Goal: Information Seeking & Learning: Learn about a topic

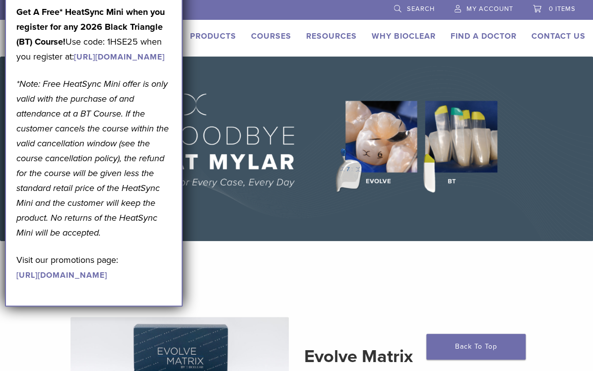
click at [145, 62] on link "https://www.bioclearmatrix.com/events/6-in-person-black-triangle-certification-…" at bounding box center [119, 57] width 91 height 10
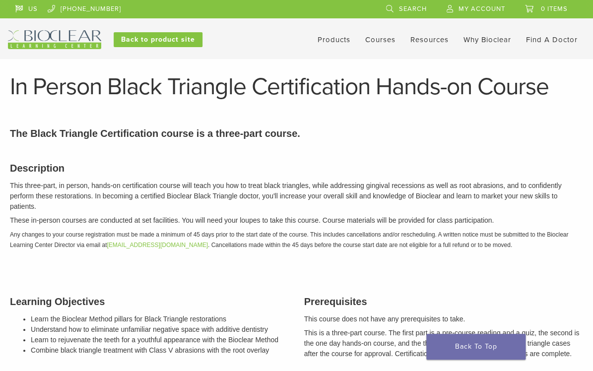
click at [331, 39] on link "Products" at bounding box center [333, 39] width 33 height 9
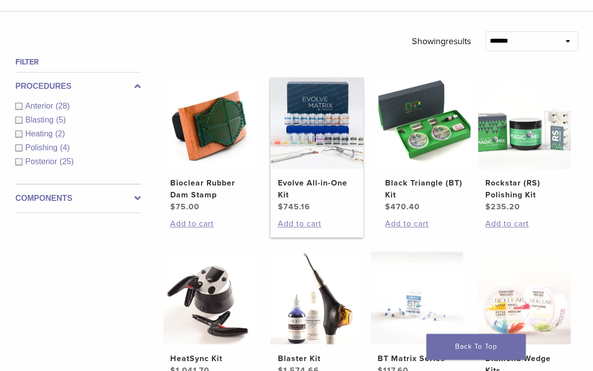
scroll to position [318, 0]
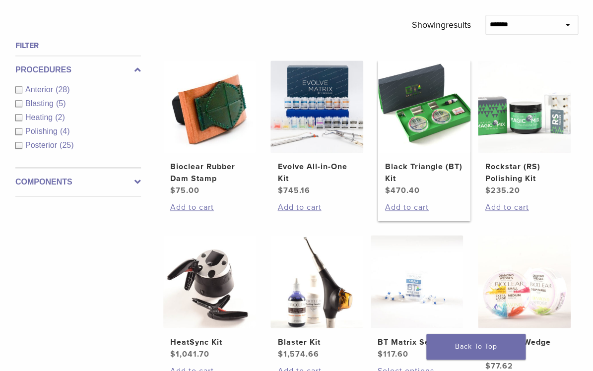
click at [406, 169] on h2 "Black Triangle (BT) Kit" at bounding box center [424, 173] width 79 height 24
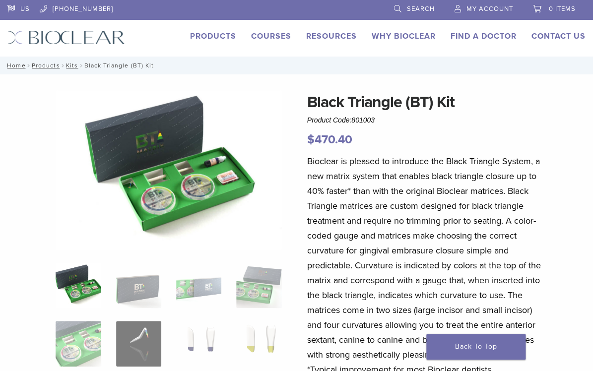
click at [183, 200] on img at bounding box center [169, 170] width 226 height 160
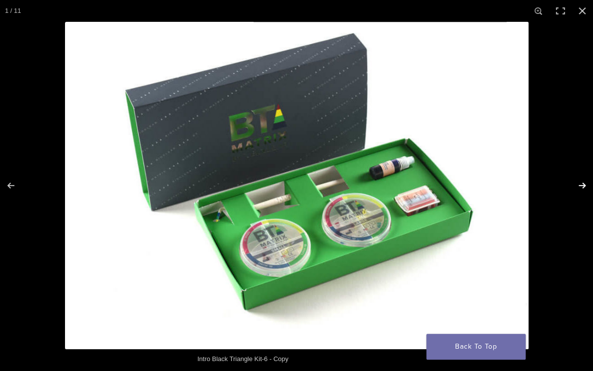
click at [578, 187] on button "Next (arrow right)" at bounding box center [575, 186] width 35 height 50
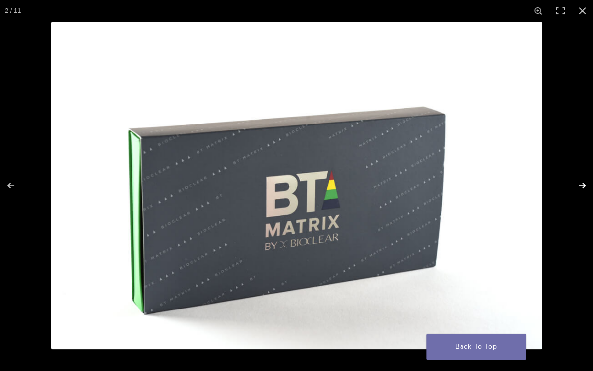
click at [578, 187] on button "Next (arrow right)" at bounding box center [575, 186] width 35 height 50
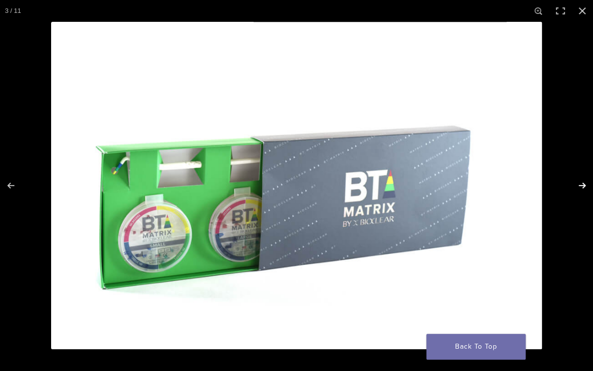
click at [578, 187] on button "Next (arrow right)" at bounding box center [575, 186] width 35 height 50
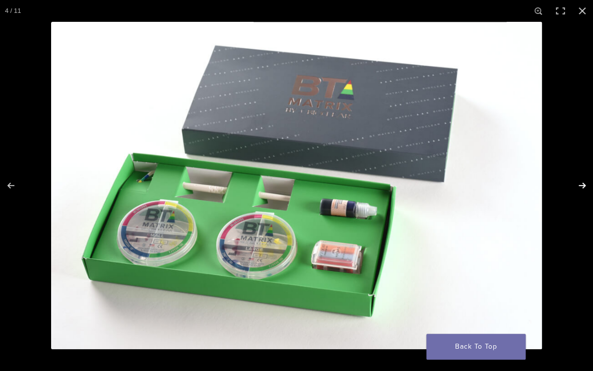
click at [578, 187] on button "Next (arrow right)" at bounding box center [575, 186] width 35 height 50
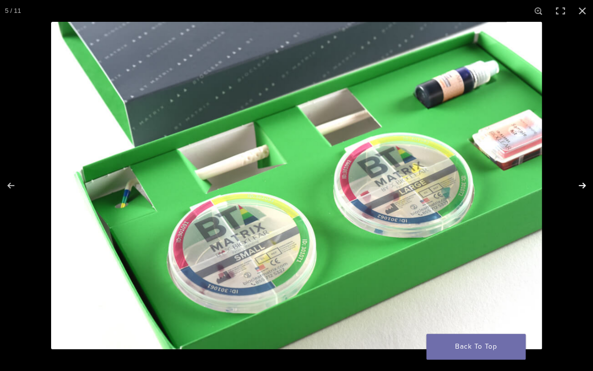
click at [578, 187] on button "Next (arrow right)" at bounding box center [575, 186] width 35 height 50
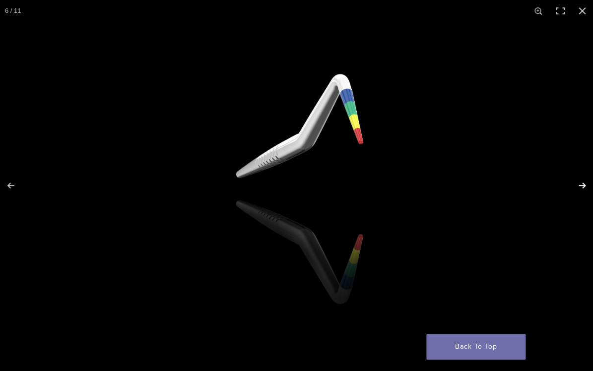
click at [578, 187] on button "Next (arrow right)" at bounding box center [575, 186] width 35 height 50
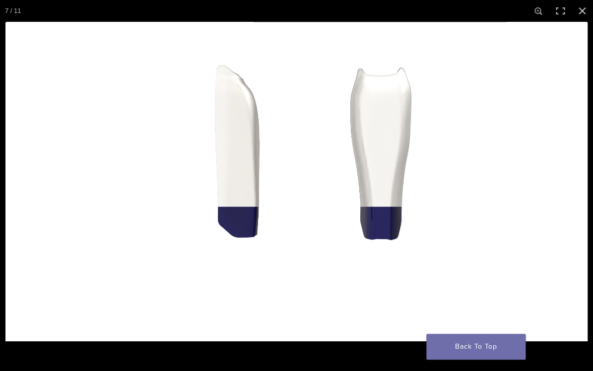
click at [578, 187] on button "Next (arrow right)" at bounding box center [575, 186] width 35 height 50
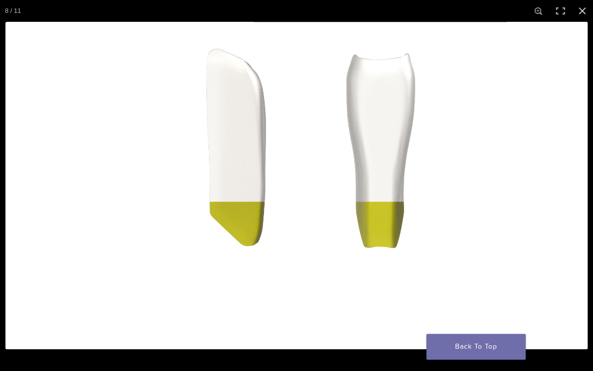
click at [578, 187] on button "Next (arrow right)" at bounding box center [575, 186] width 35 height 50
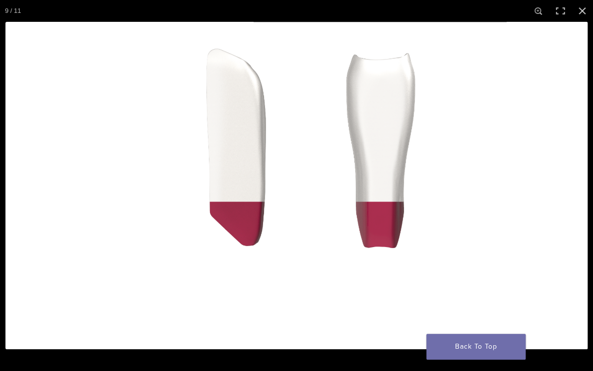
click at [578, 187] on button "Next (arrow right)" at bounding box center [575, 186] width 35 height 50
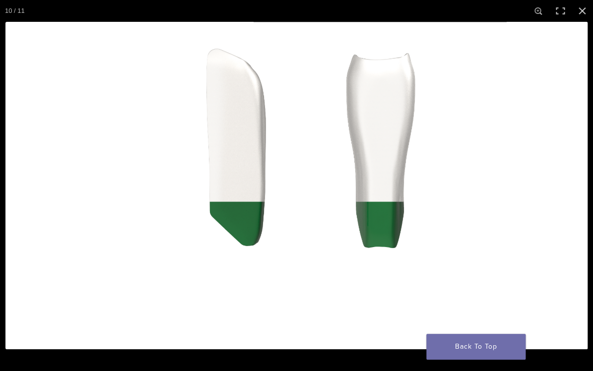
click at [578, 187] on button "Next (arrow right)" at bounding box center [575, 186] width 35 height 50
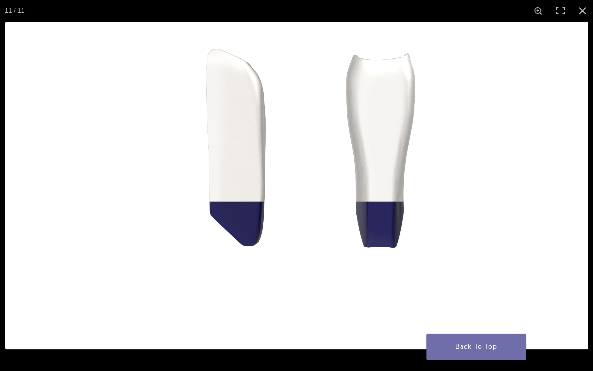
click at [578, 187] on button "Next (arrow right)" at bounding box center [575, 186] width 35 height 50
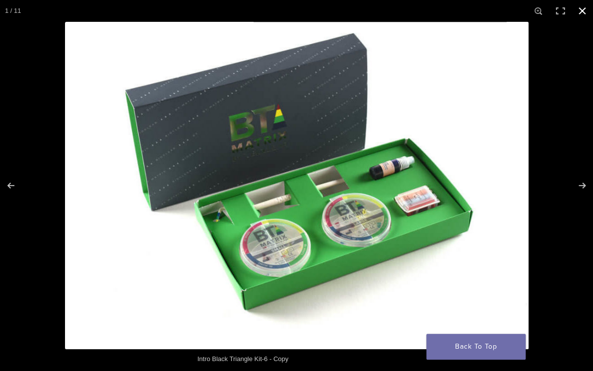
click at [577, 9] on button "Close (Esc)" at bounding box center [582, 11] width 22 height 22
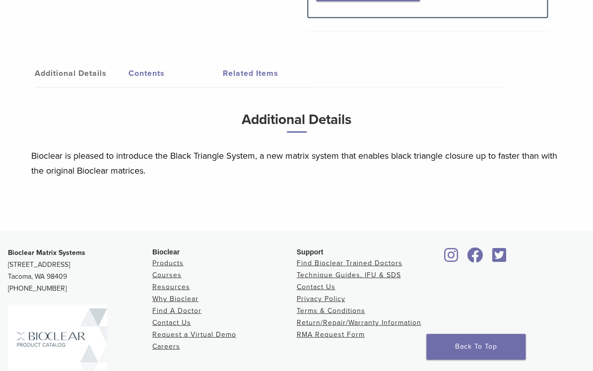
scroll to position [563, 0]
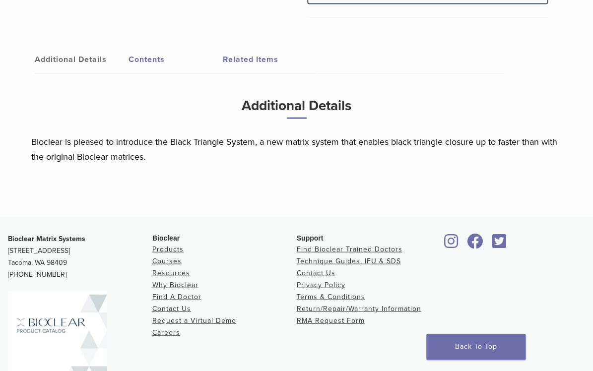
click at [156, 59] on link "Contents" at bounding box center [175, 59] width 94 height 28
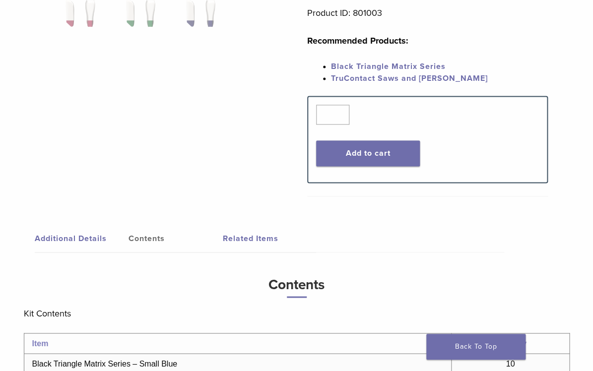
scroll to position [346, 0]
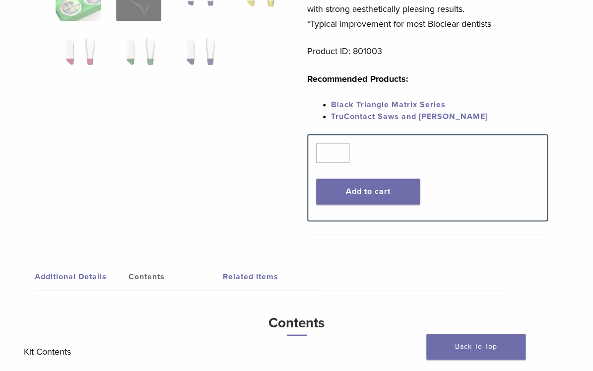
click at [365, 106] on link "Black Triangle Matrix Series" at bounding box center [388, 105] width 115 height 10
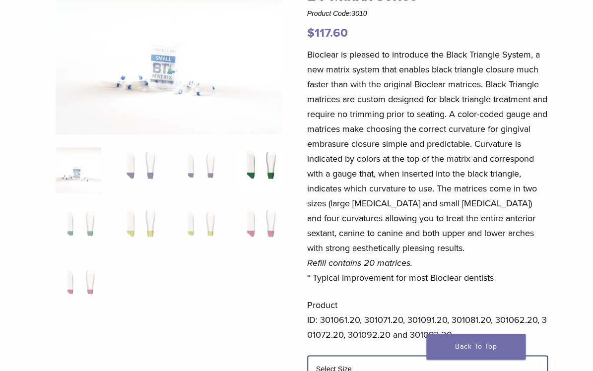
scroll to position [118, 0]
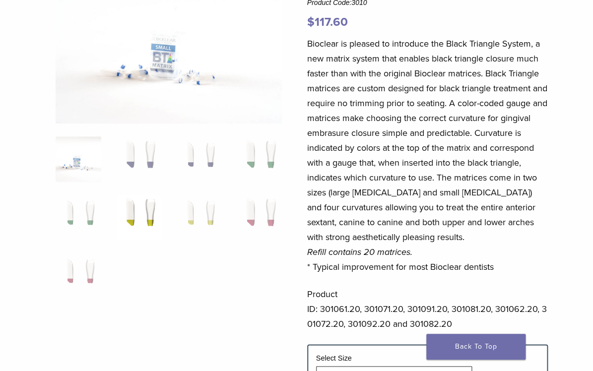
click at [149, 209] on img at bounding box center [138, 216] width 45 height 45
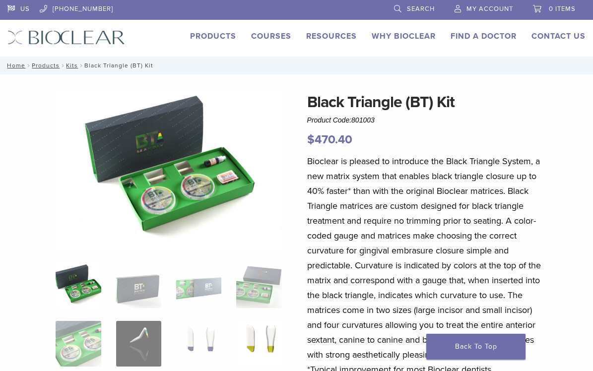
scroll to position [346, 0]
